Goal: Task Accomplishment & Management: Manage account settings

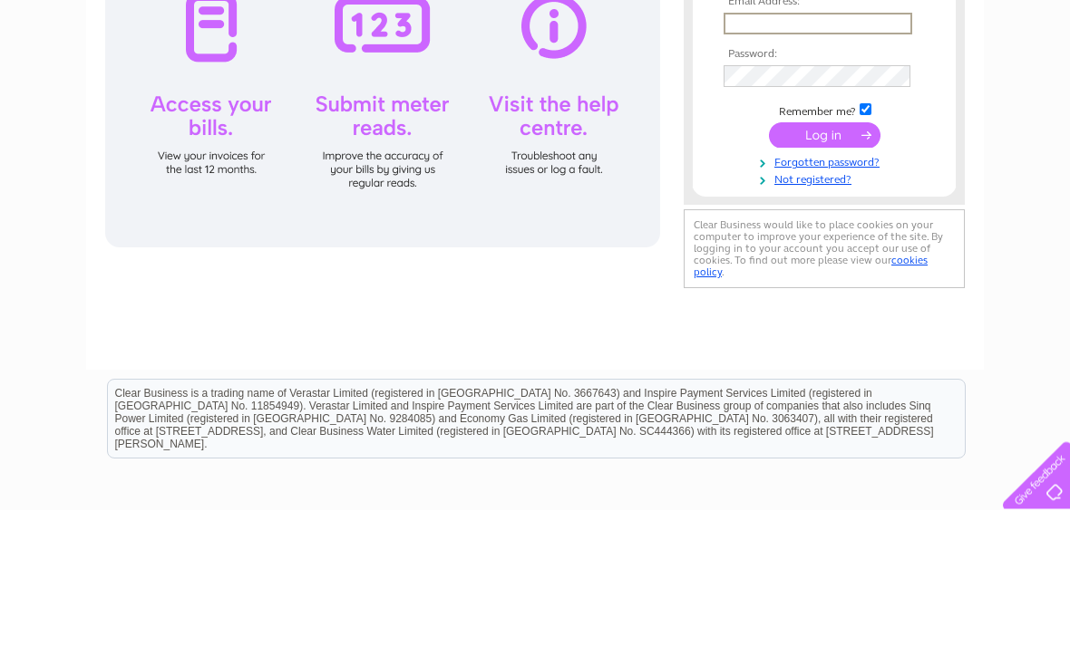
type input "Loulouslingerie@icloud.com"
click at [824, 273] on input "submit" at bounding box center [824, 271] width 111 height 25
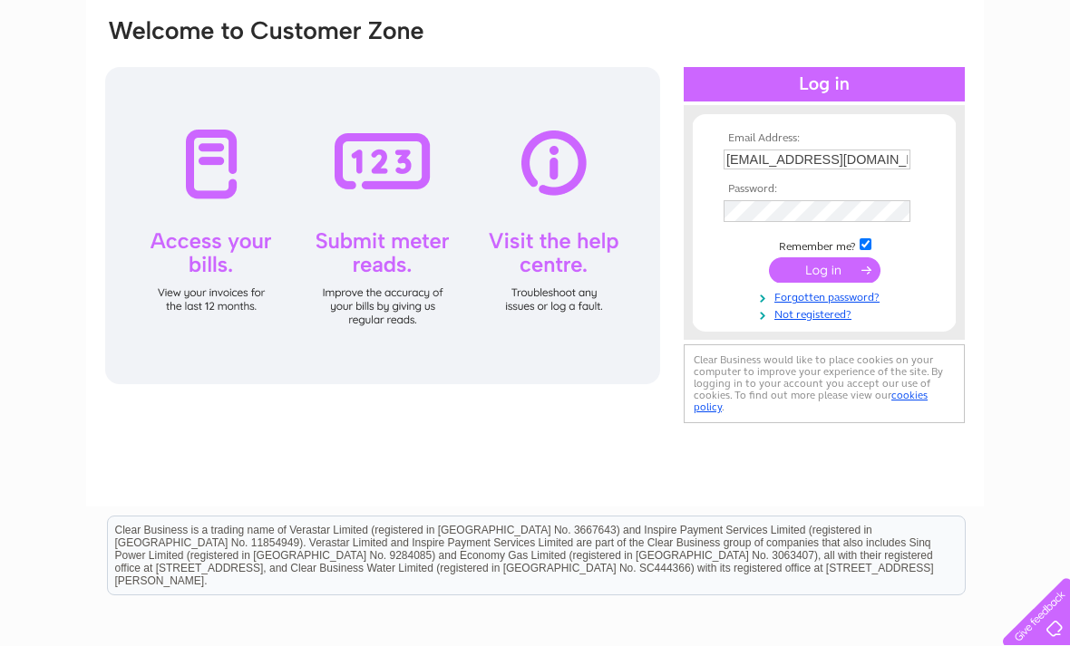
click at [823, 262] on input "submit" at bounding box center [824, 269] width 111 height 25
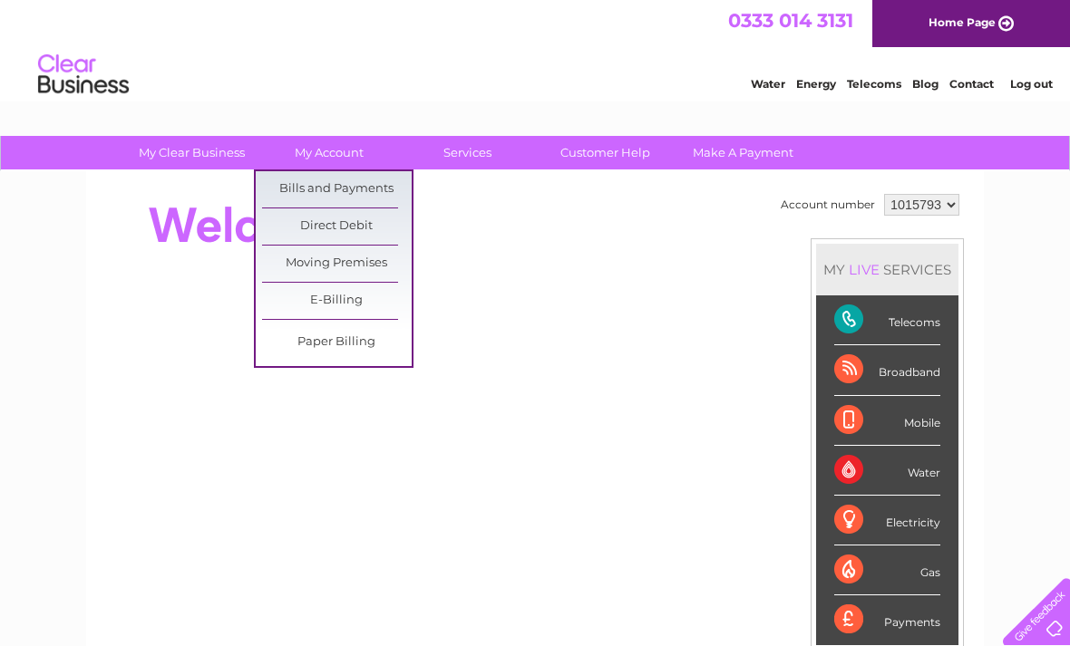
click at [344, 184] on link "Bills and Payments" at bounding box center [337, 189] width 150 height 36
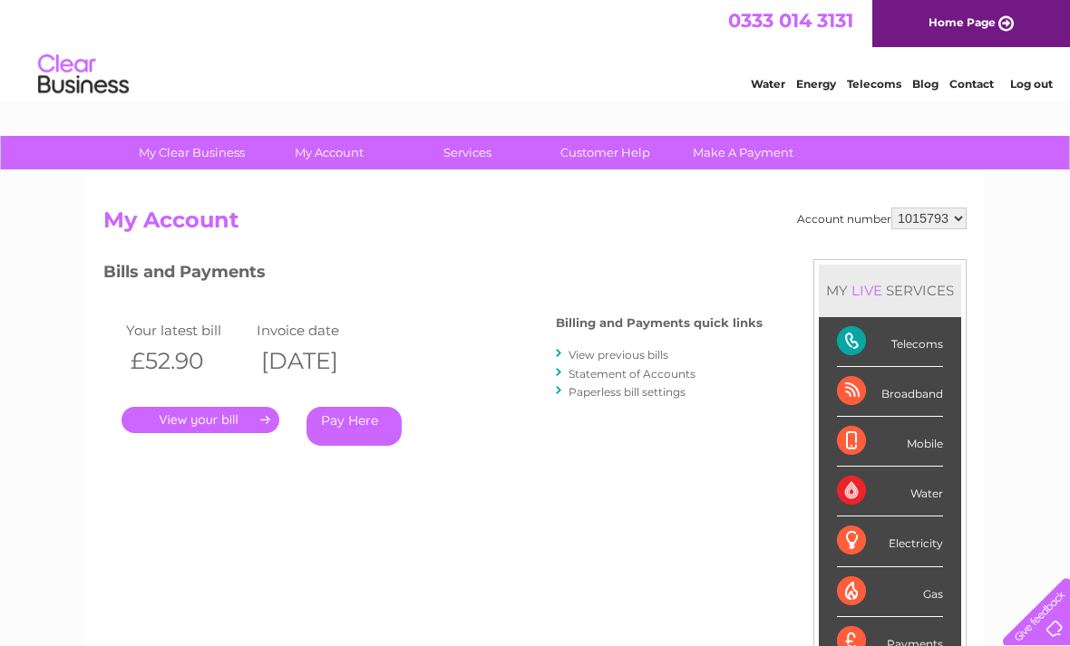
click at [209, 407] on link "." at bounding box center [200, 420] width 158 height 26
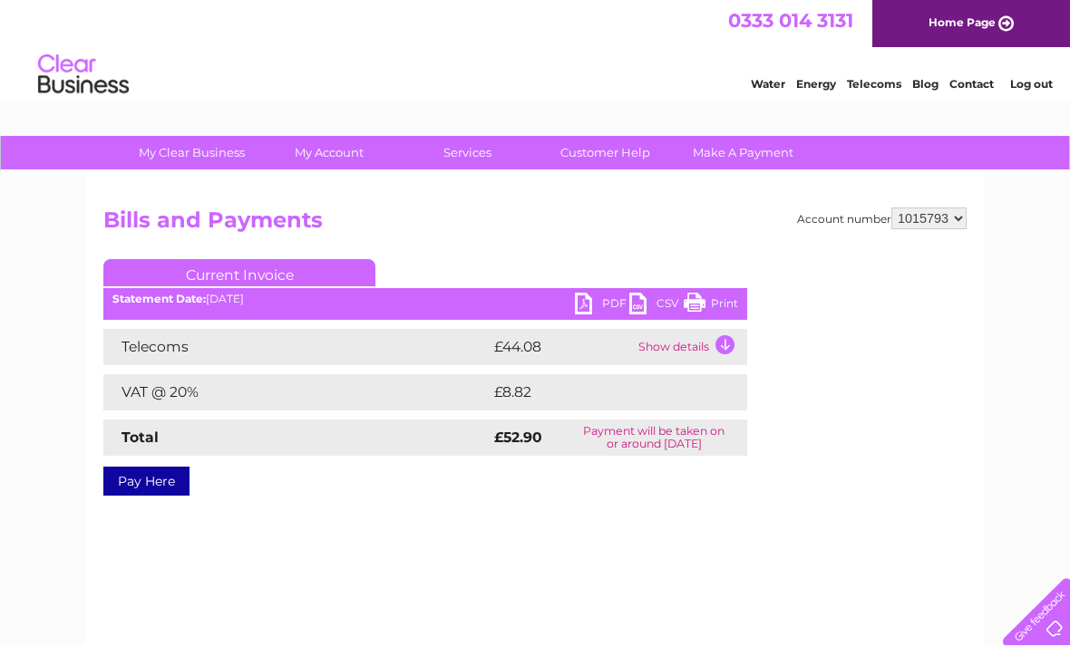
click at [588, 309] on link "PDF" at bounding box center [602, 306] width 54 height 26
